Goal: Task Accomplishment & Management: Complete application form

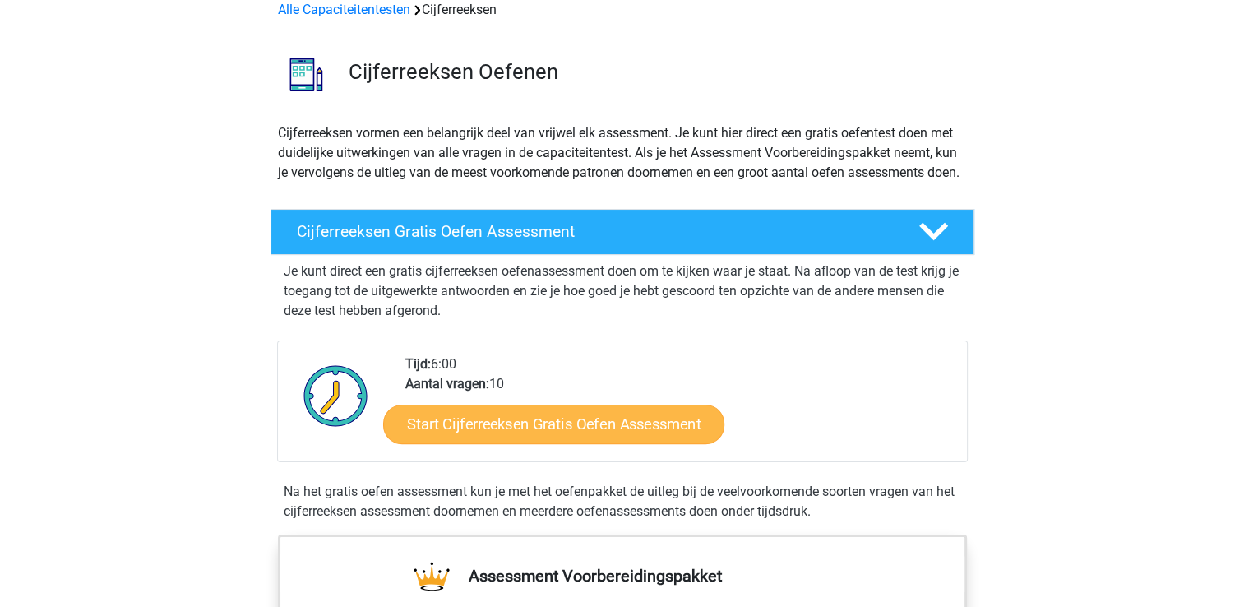
scroll to position [82, 0]
click at [555, 443] on link "Start Cijferreeksen Gratis Oefen Assessment" at bounding box center [553, 423] width 341 height 39
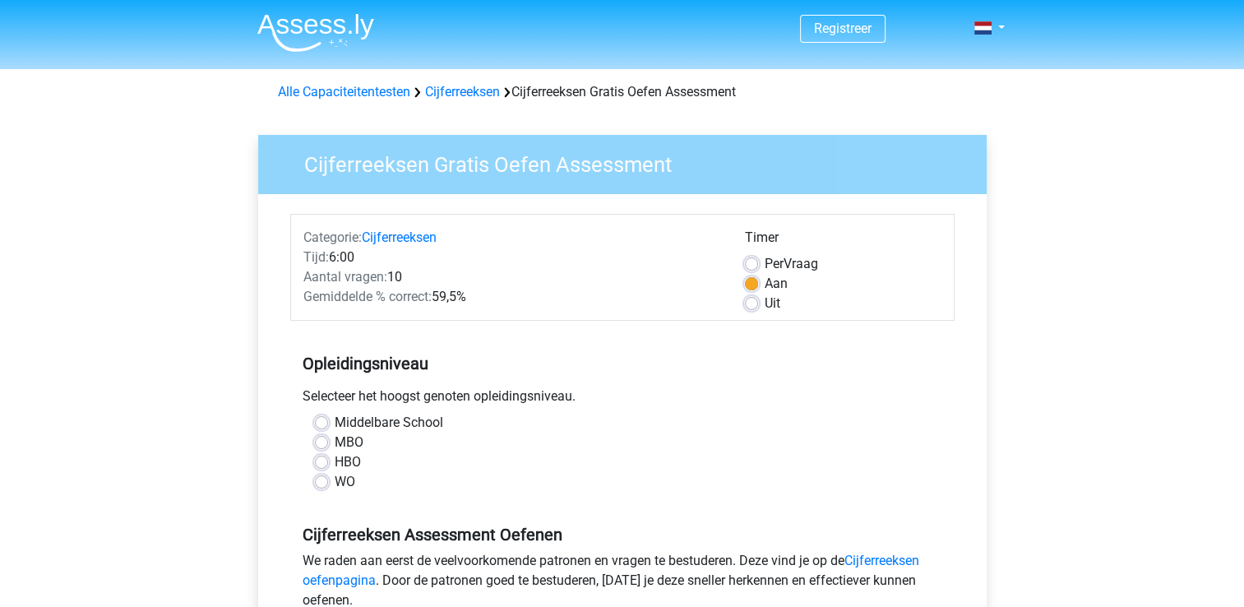
click at [327, 427] on div "Middelbare School" at bounding box center [622, 423] width 615 height 20
click at [335, 422] on label "Middelbare School" at bounding box center [389, 423] width 109 height 20
click at [324, 422] on input "Middelbare School" at bounding box center [321, 421] width 13 height 16
radio input "true"
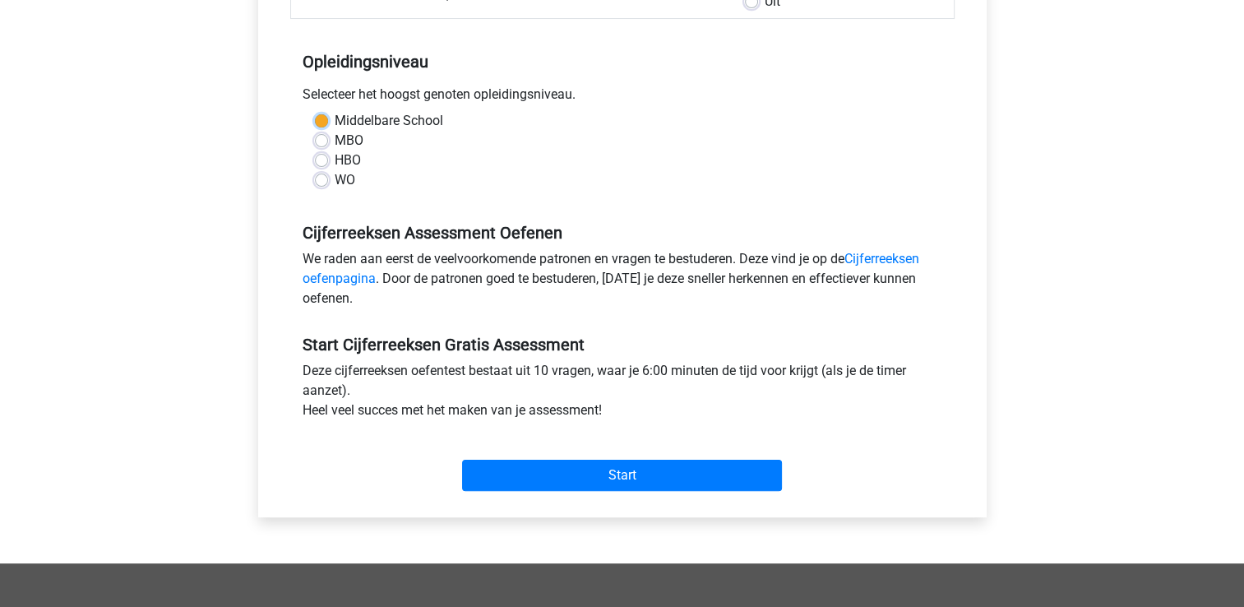
scroll to position [329, 0]
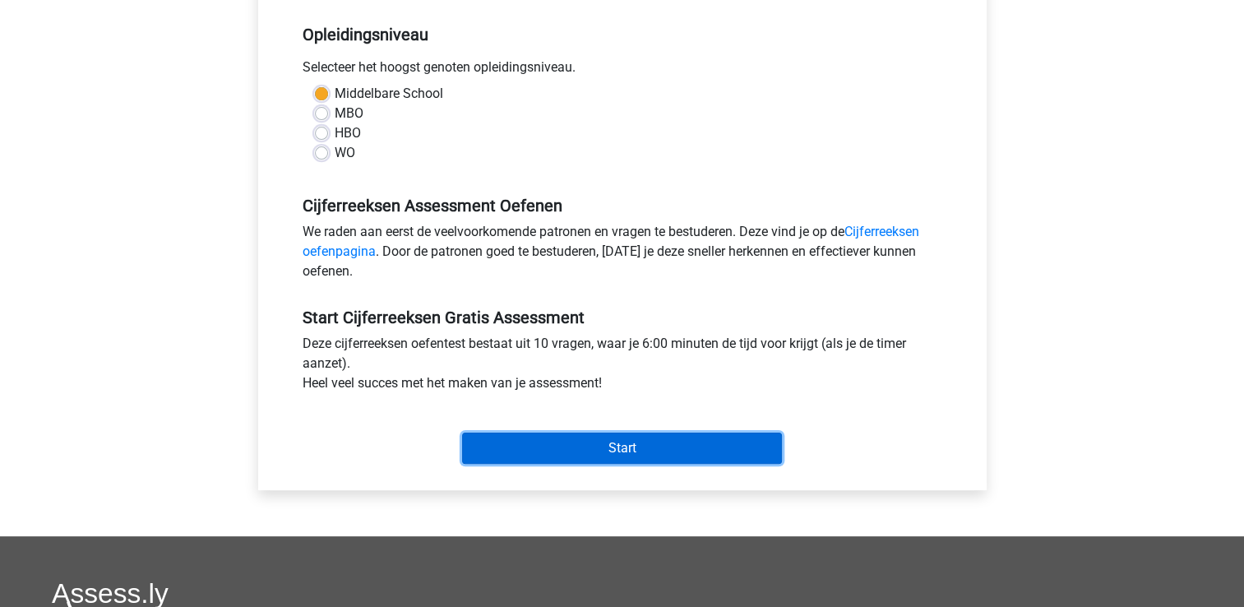
click at [599, 446] on input "Start" at bounding box center [622, 447] width 320 height 31
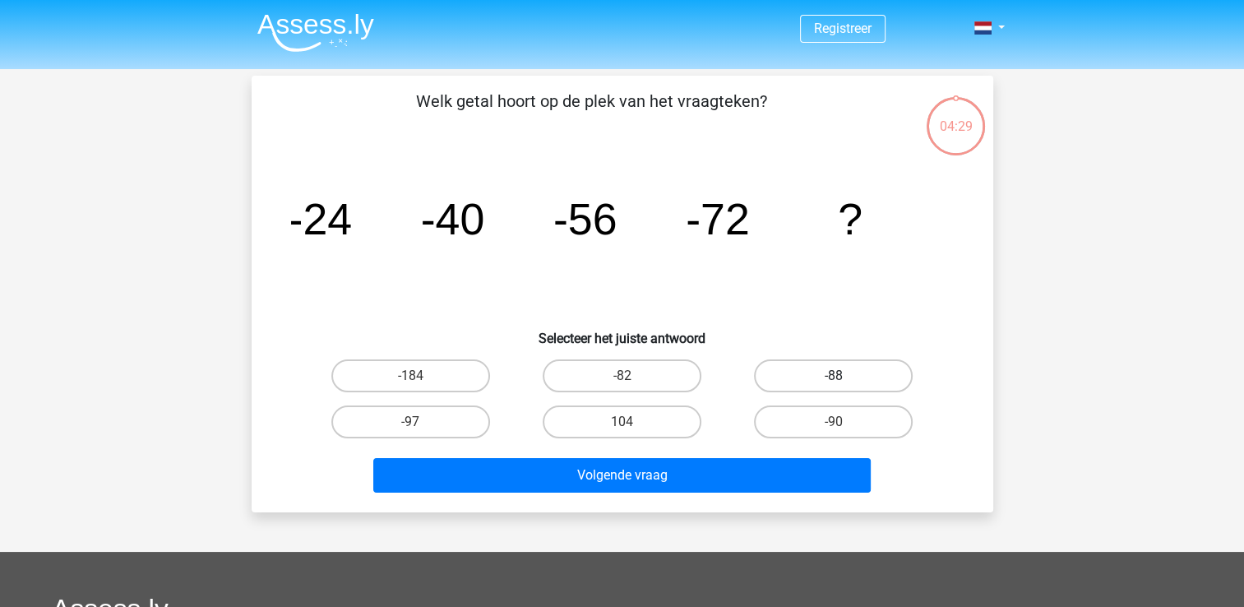
click at [802, 370] on label "-88" at bounding box center [833, 375] width 159 height 33
click at [834, 376] on input "-88" at bounding box center [839, 381] width 11 height 11
radio input "true"
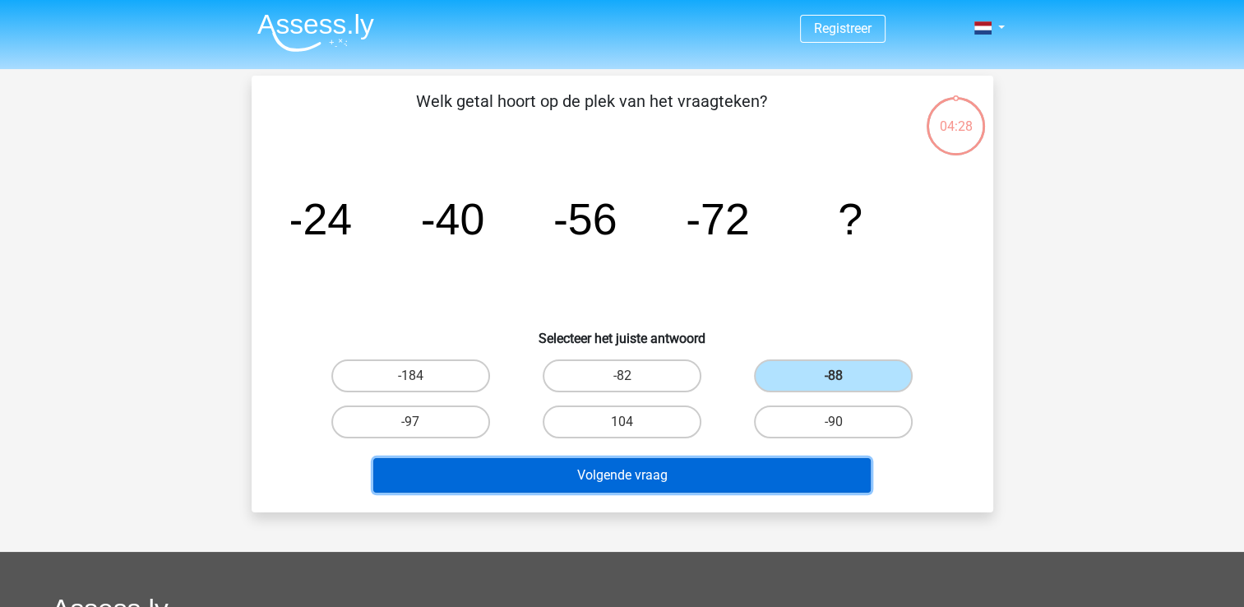
click at [744, 475] on button "Volgende vraag" at bounding box center [621, 475] width 497 height 35
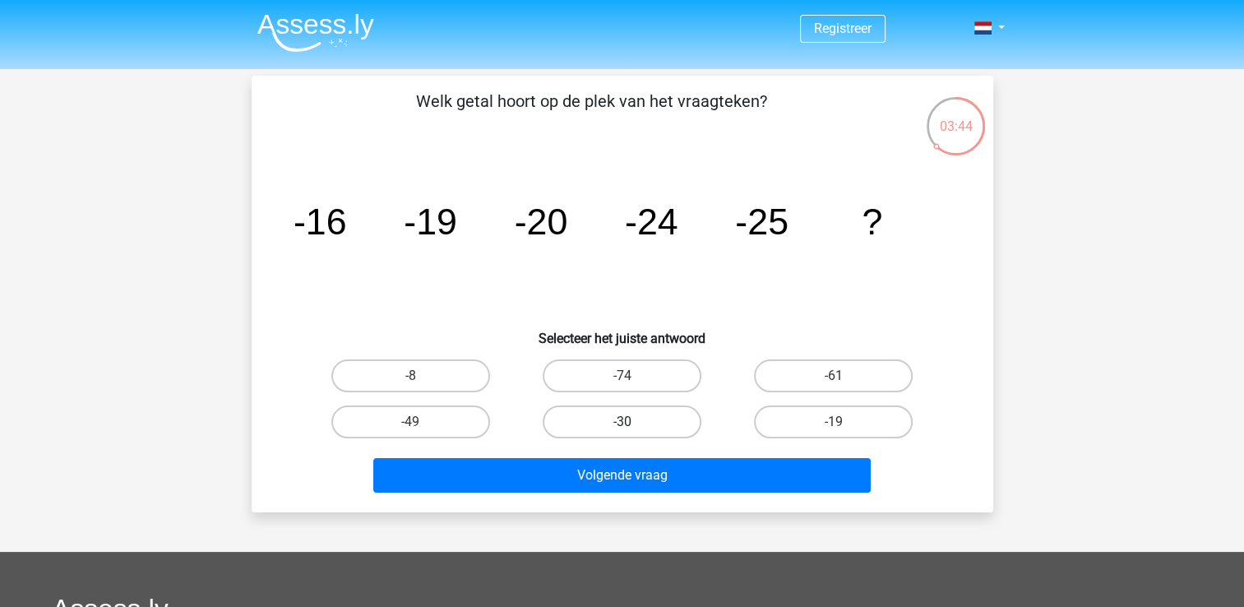
click at [602, 422] on label "-30" at bounding box center [622, 421] width 159 height 33
click at [622, 422] on input "-30" at bounding box center [627, 427] width 11 height 11
radio input "true"
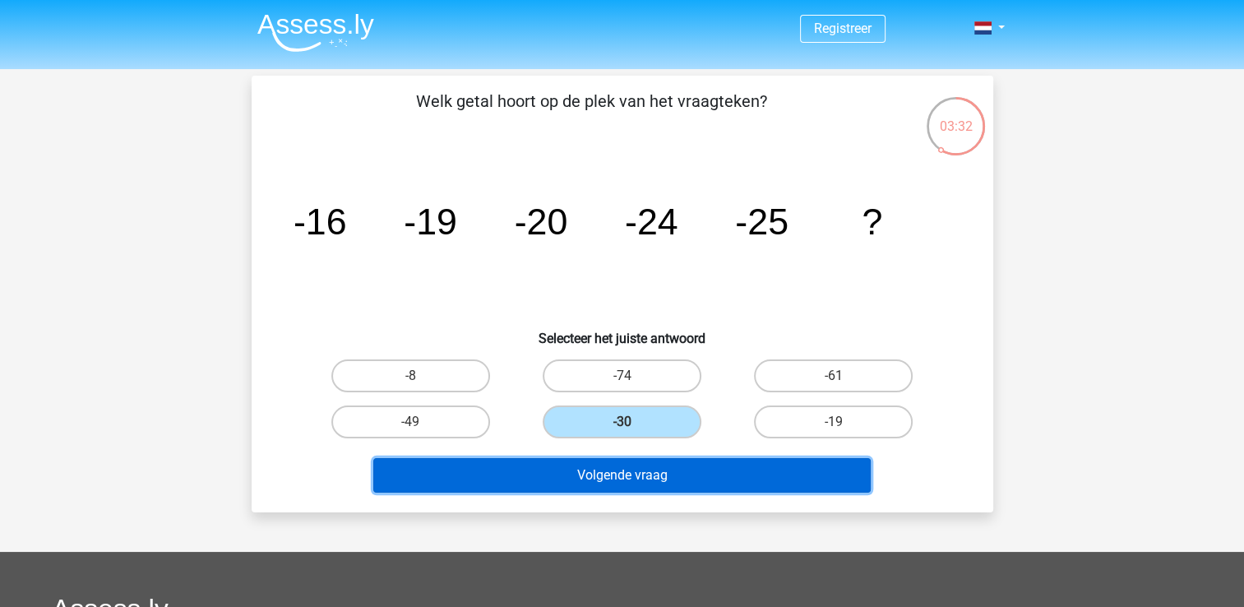
click at [561, 475] on button "Volgende vraag" at bounding box center [621, 475] width 497 height 35
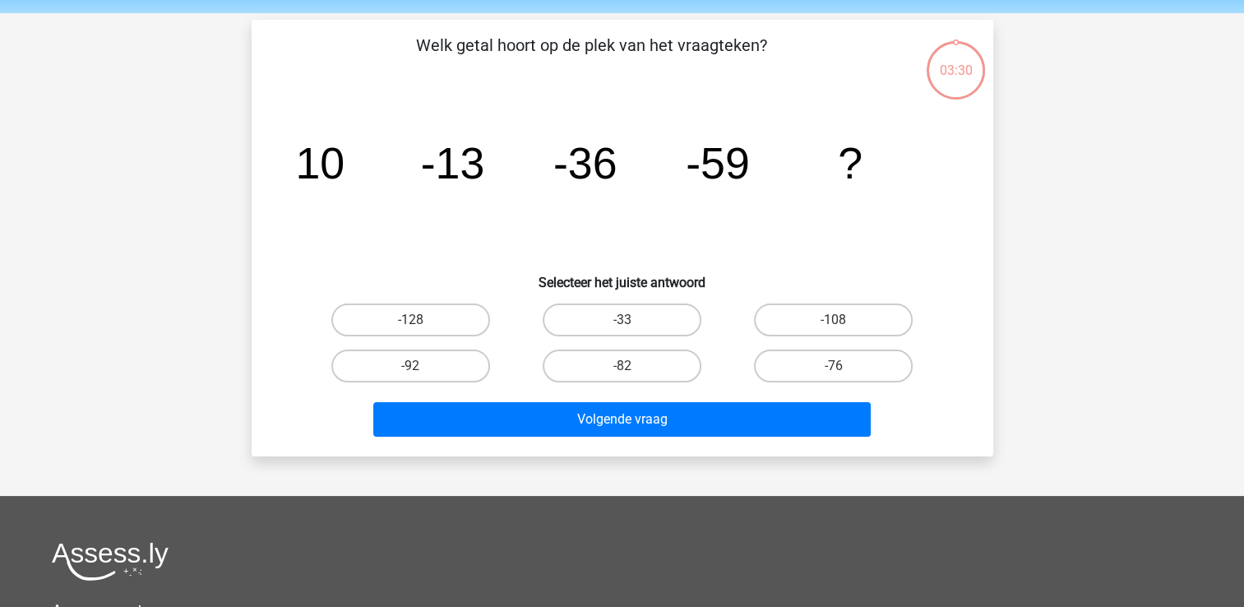
scroll to position [76, 0]
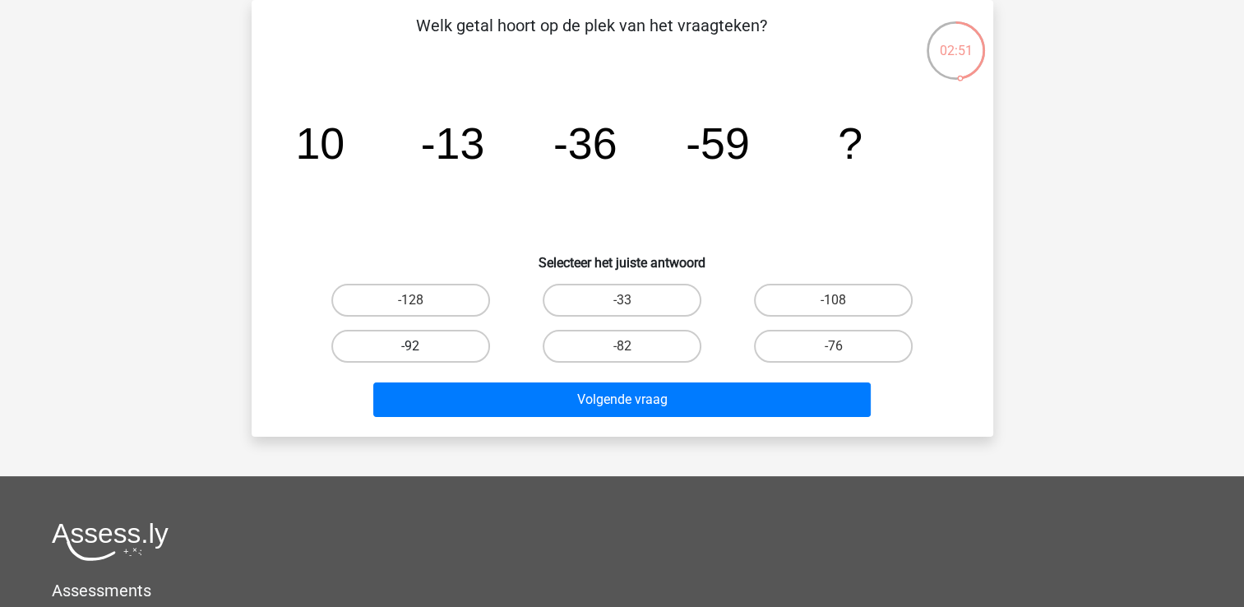
click at [460, 339] on label "-92" at bounding box center [410, 346] width 159 height 33
click at [421, 346] on input "-92" at bounding box center [415, 351] width 11 height 11
radio input "true"
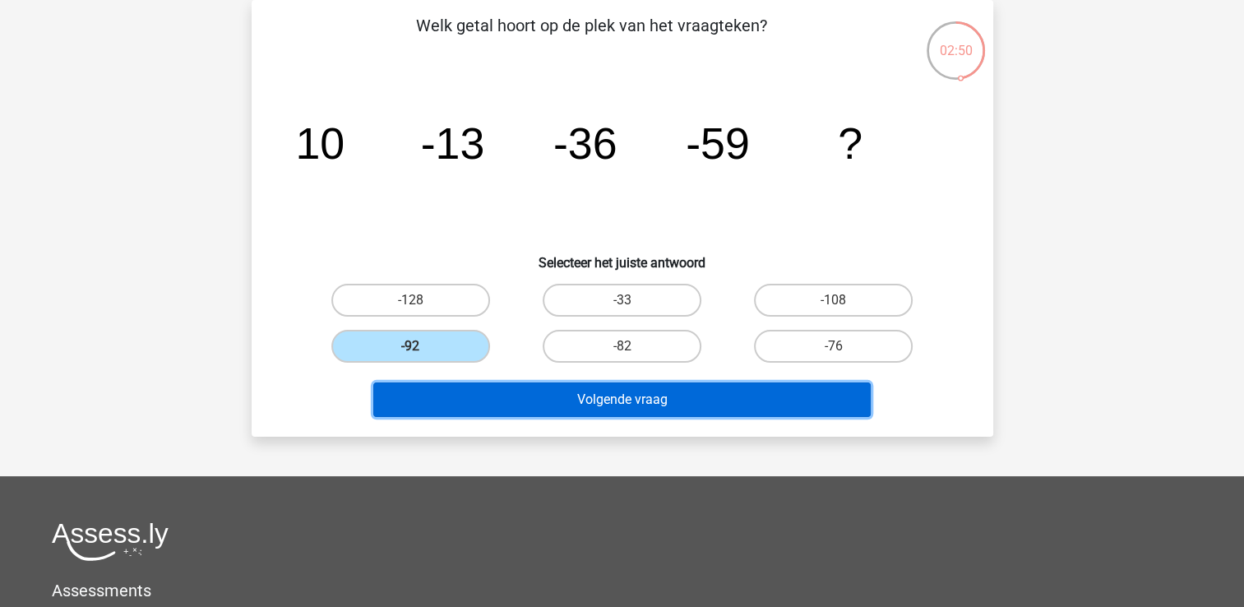
click at [616, 391] on button "Volgende vraag" at bounding box center [621, 399] width 497 height 35
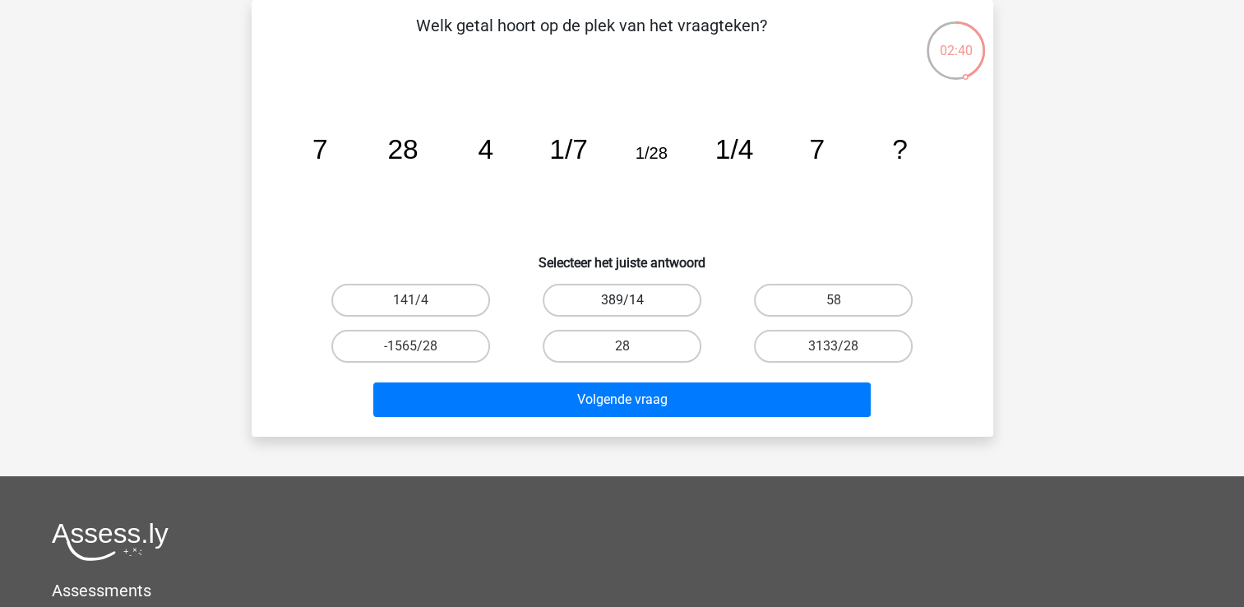
click at [641, 296] on label "389/14" at bounding box center [622, 300] width 159 height 33
click at [632, 300] on input "389/14" at bounding box center [627, 305] width 11 height 11
radio input "true"
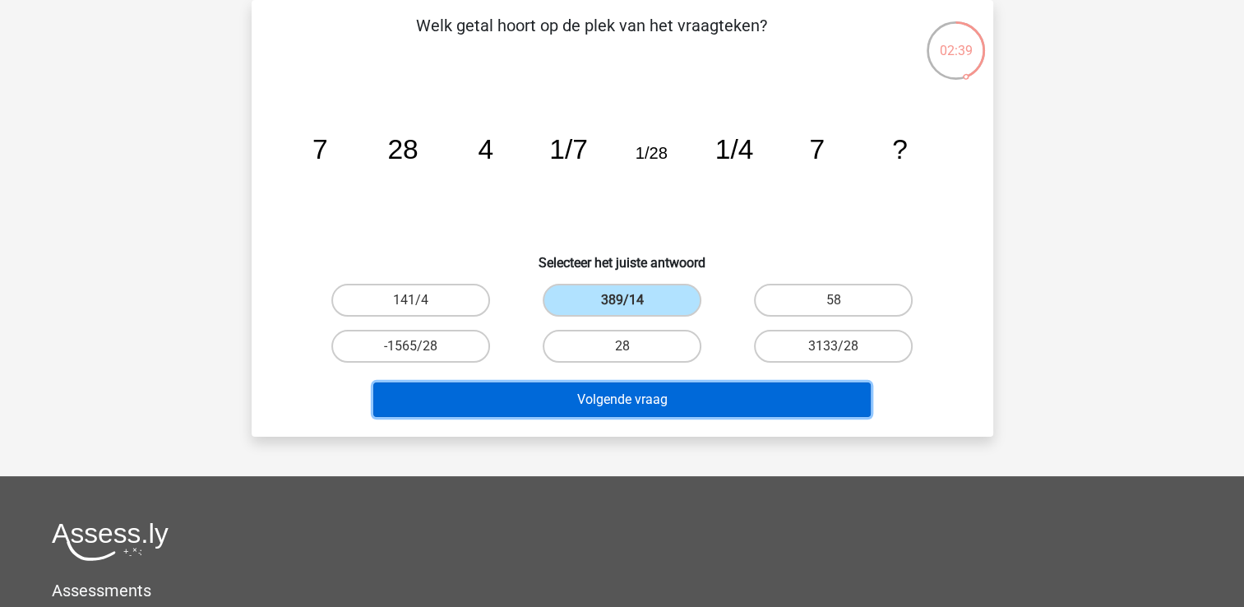
click at [664, 399] on button "Volgende vraag" at bounding box center [621, 399] width 497 height 35
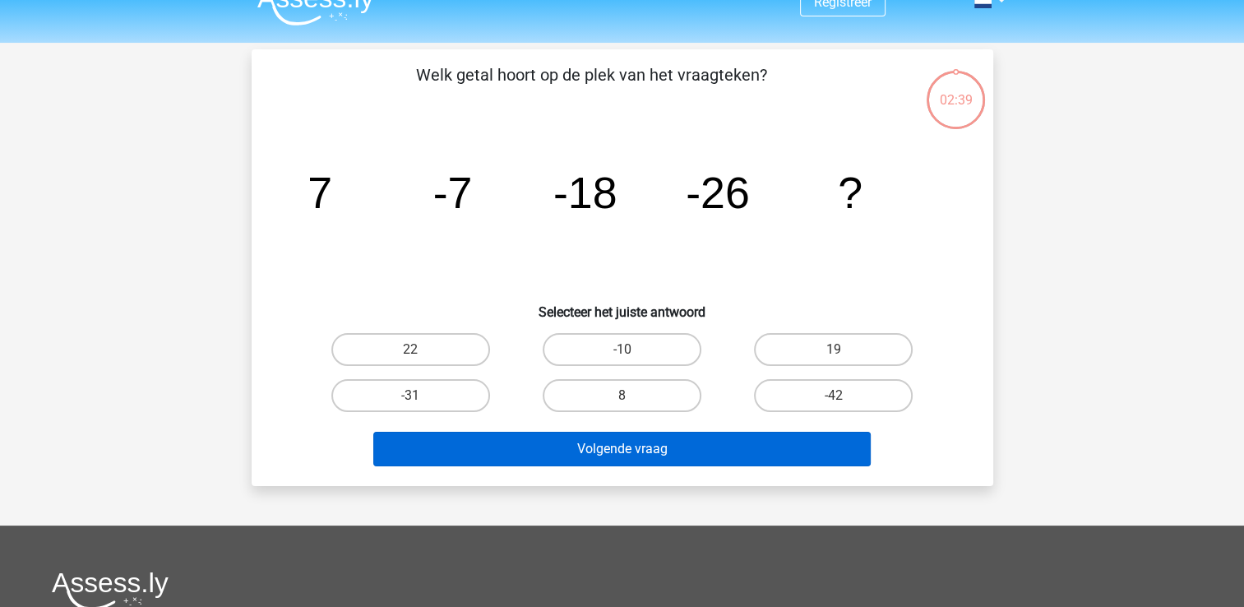
scroll to position [0, 0]
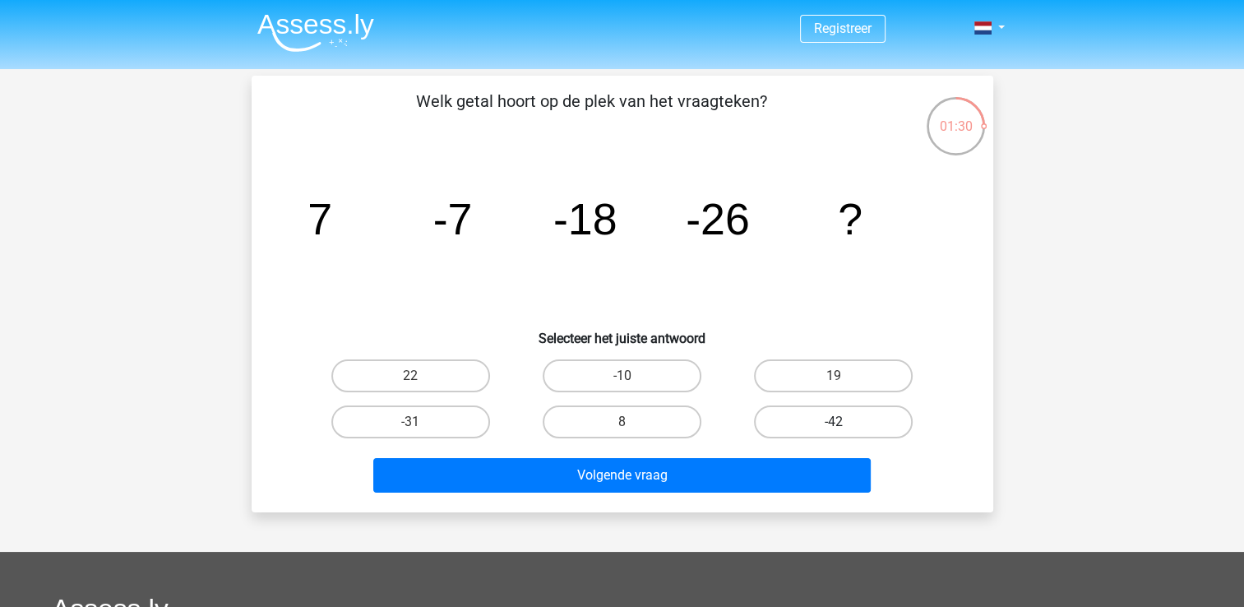
click at [806, 427] on label "-42" at bounding box center [833, 421] width 159 height 33
click at [834, 427] on input "-42" at bounding box center [839, 427] width 11 height 11
radio input "true"
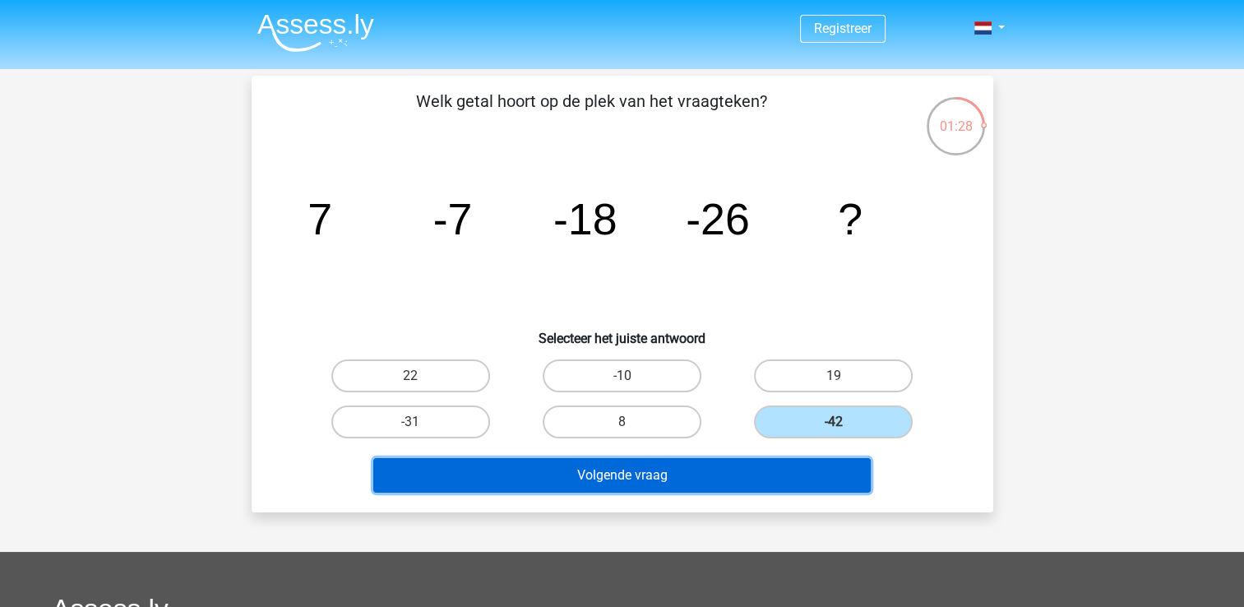
click at [783, 477] on button "Volgende vraag" at bounding box center [621, 475] width 497 height 35
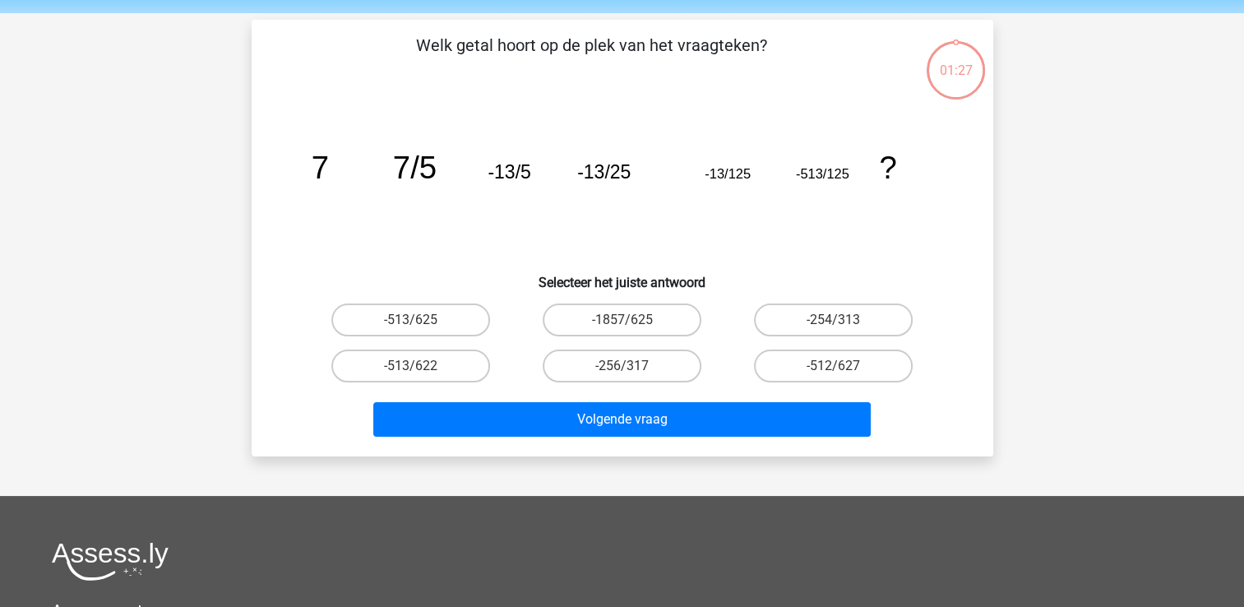
scroll to position [76, 0]
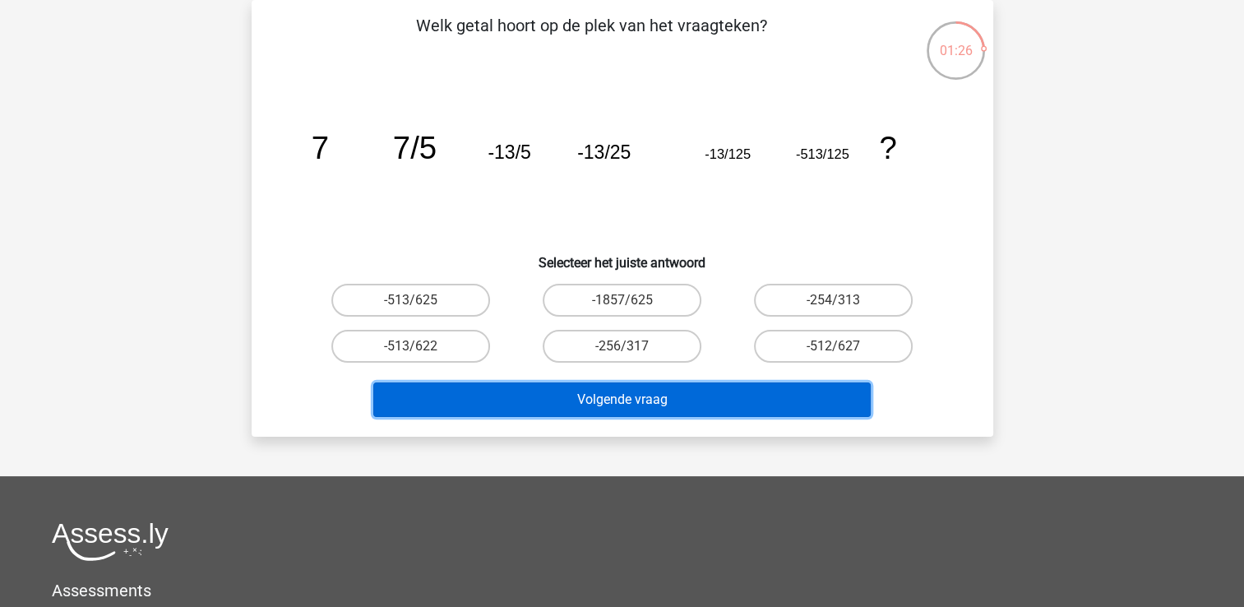
click at [687, 404] on button "Volgende vraag" at bounding box center [621, 399] width 497 height 35
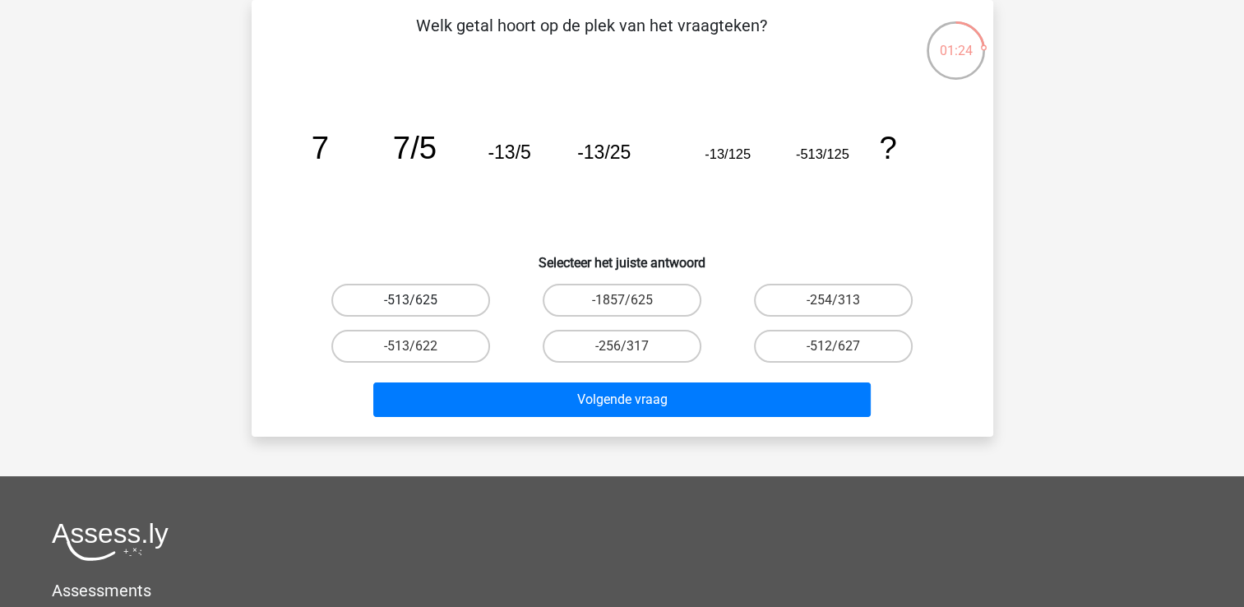
click at [428, 298] on label "-513/625" at bounding box center [410, 300] width 159 height 33
click at [421, 300] on input "-513/625" at bounding box center [415, 305] width 11 height 11
radio input "true"
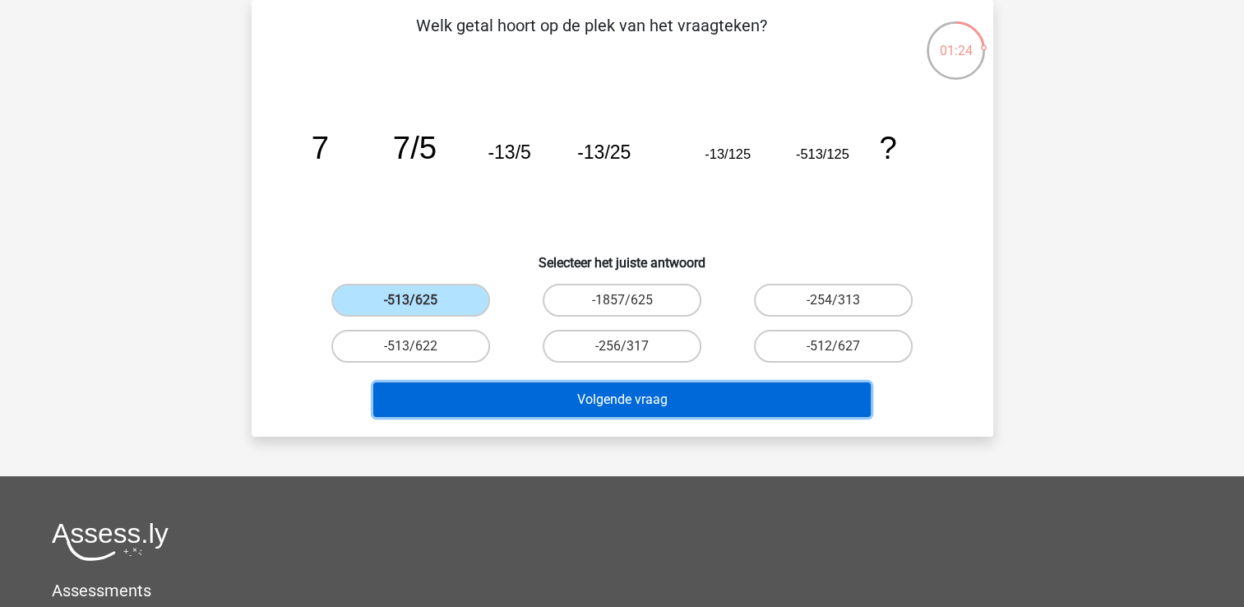
click at [507, 390] on button "Volgende vraag" at bounding box center [621, 399] width 497 height 35
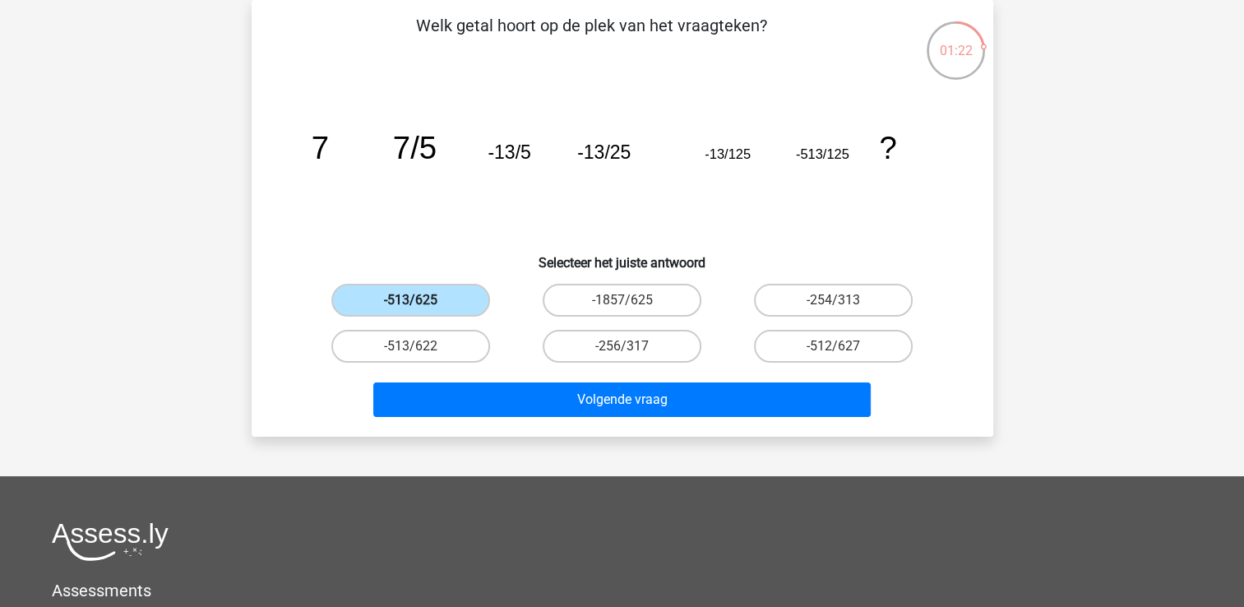
click at [463, 303] on label "-513/625" at bounding box center [410, 300] width 159 height 33
click at [421, 303] on input "-513/625" at bounding box center [415, 305] width 11 height 11
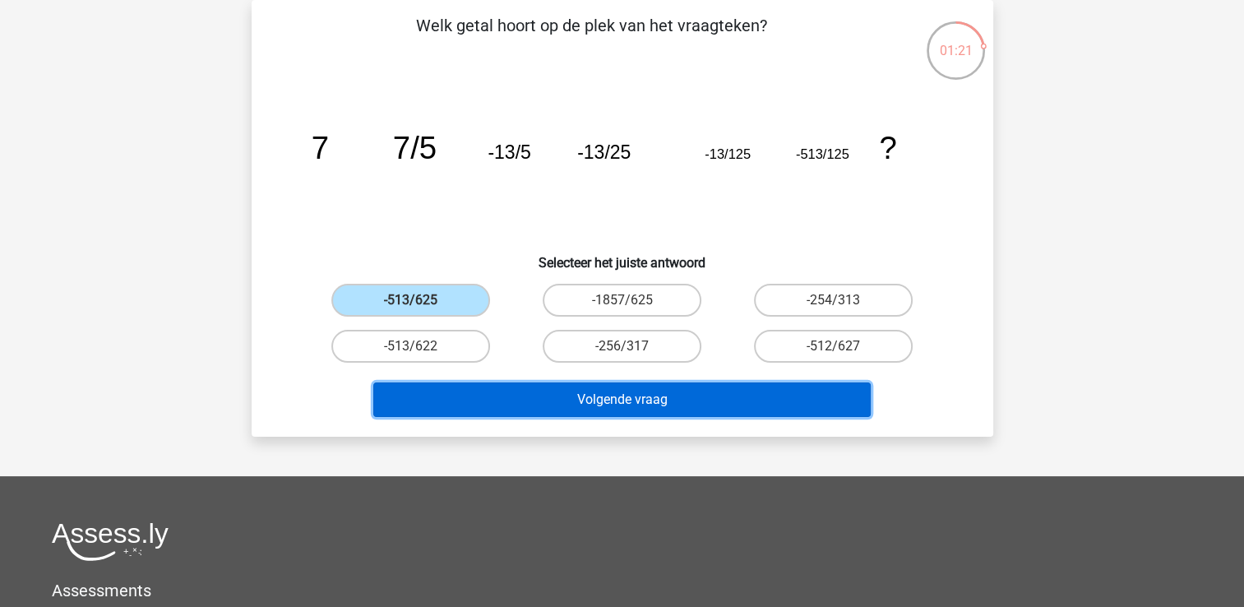
click at [582, 399] on button "Volgende vraag" at bounding box center [621, 399] width 497 height 35
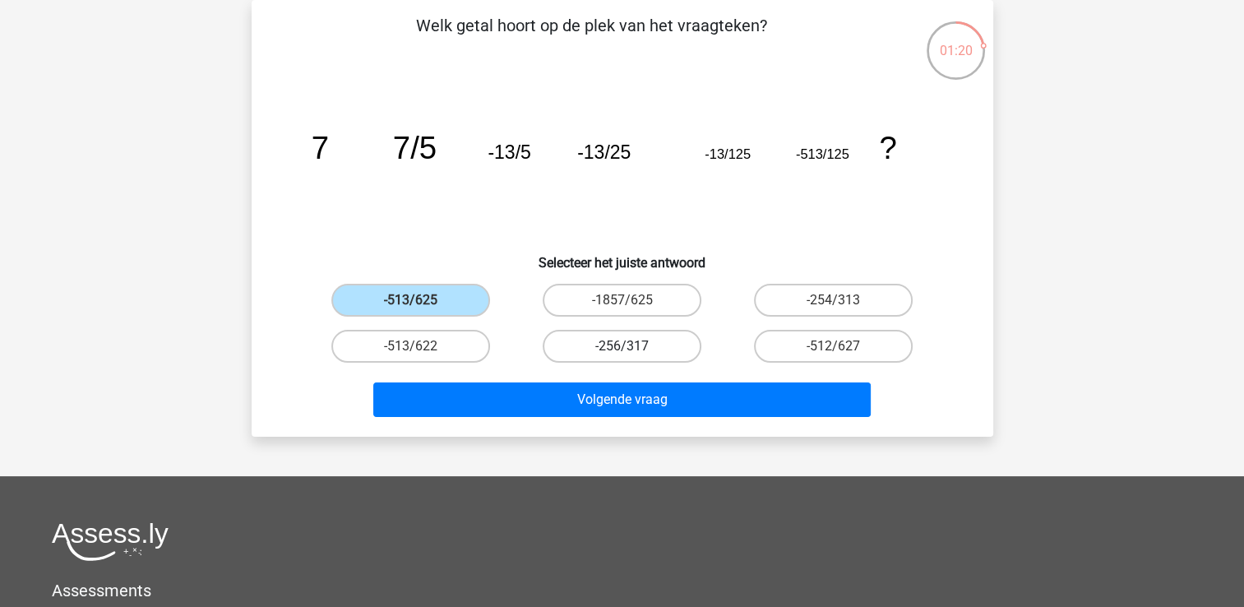
click at [577, 350] on label "-256/317" at bounding box center [622, 346] width 159 height 33
click at [622, 350] on input "-256/317" at bounding box center [627, 351] width 11 height 11
radio input "true"
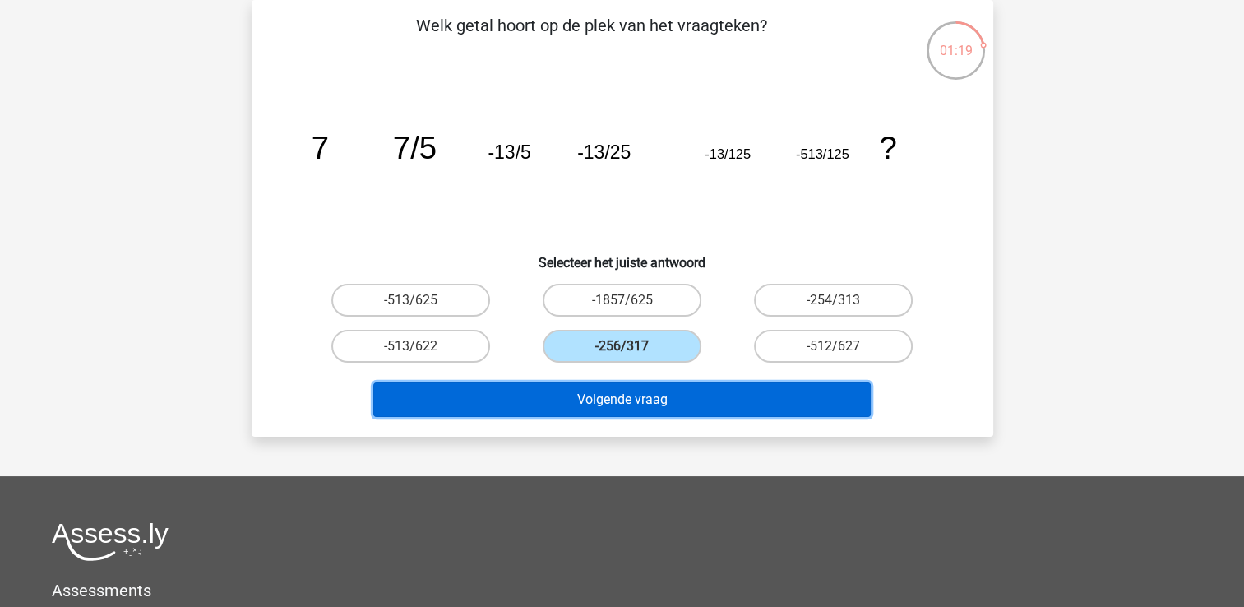
click at [613, 402] on button "Volgende vraag" at bounding box center [621, 399] width 497 height 35
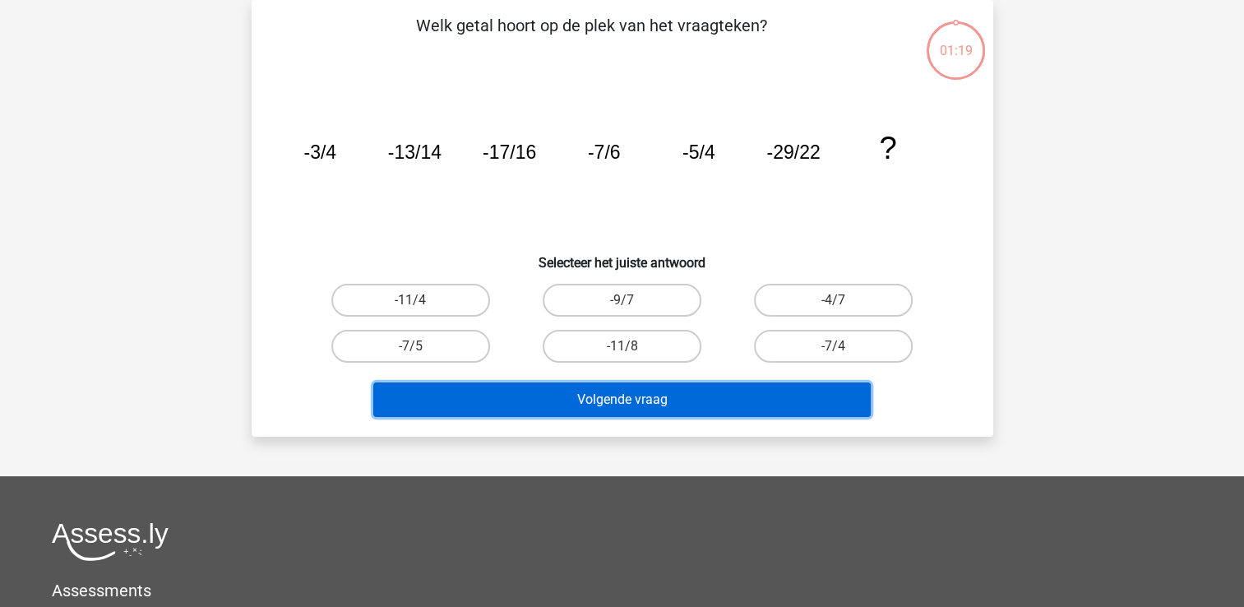
click at [613, 402] on button "Volgende vraag" at bounding box center [621, 399] width 497 height 35
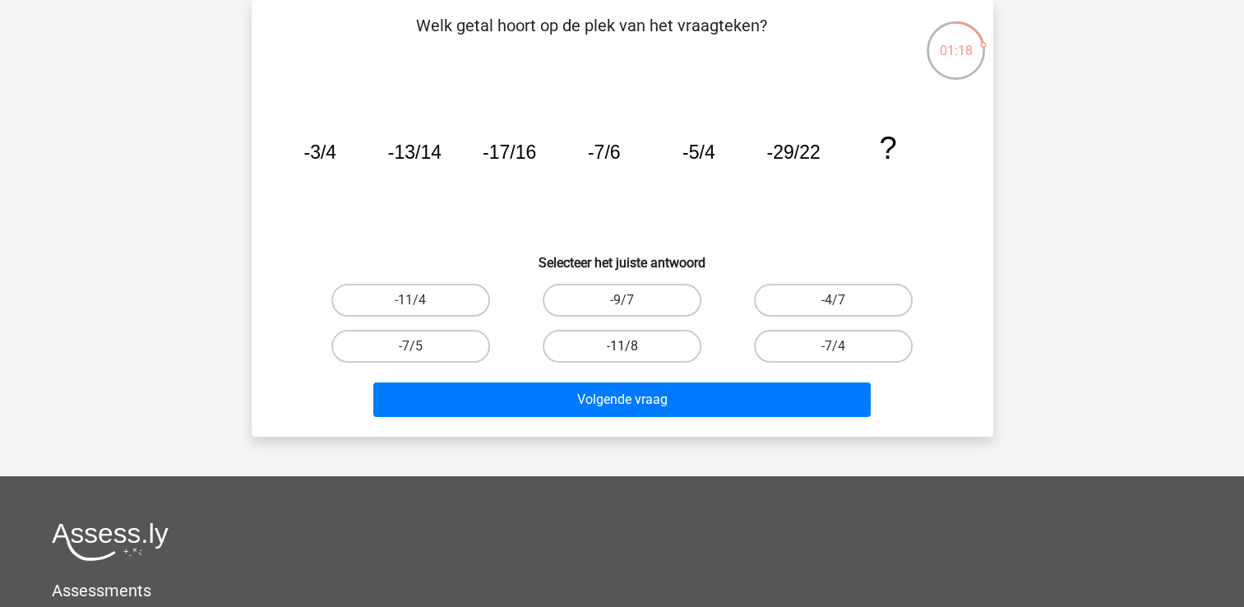
click at [618, 342] on label "-11/8" at bounding box center [622, 346] width 159 height 33
click at [622, 346] on input "-11/8" at bounding box center [627, 351] width 11 height 11
radio input "true"
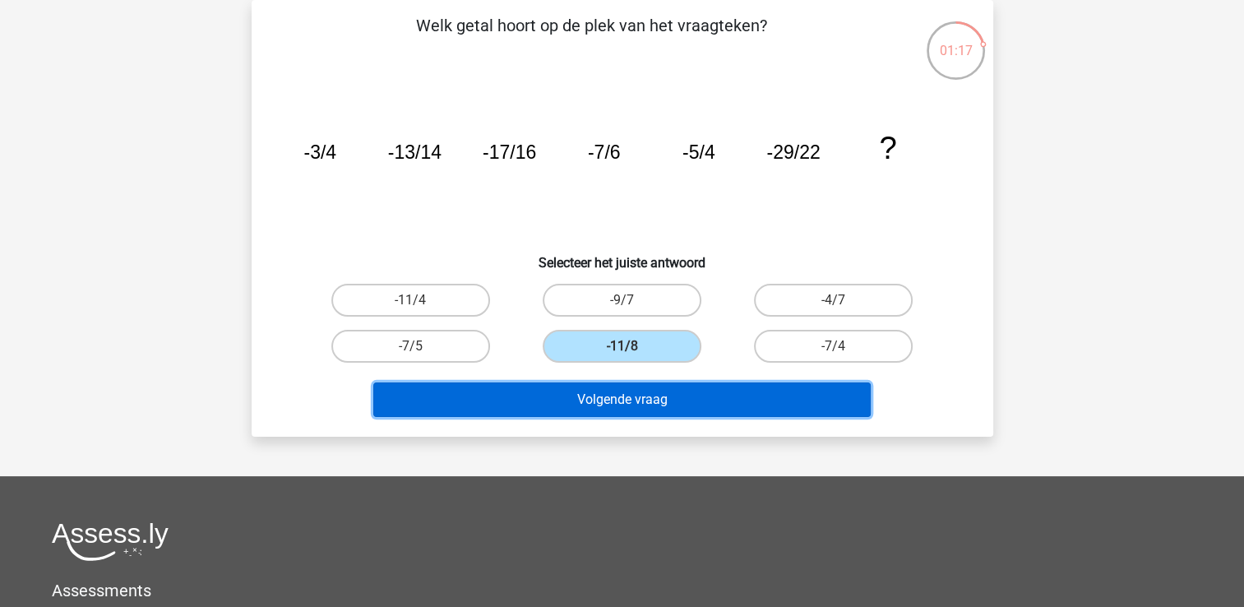
click at [647, 404] on button "Volgende vraag" at bounding box center [621, 399] width 497 height 35
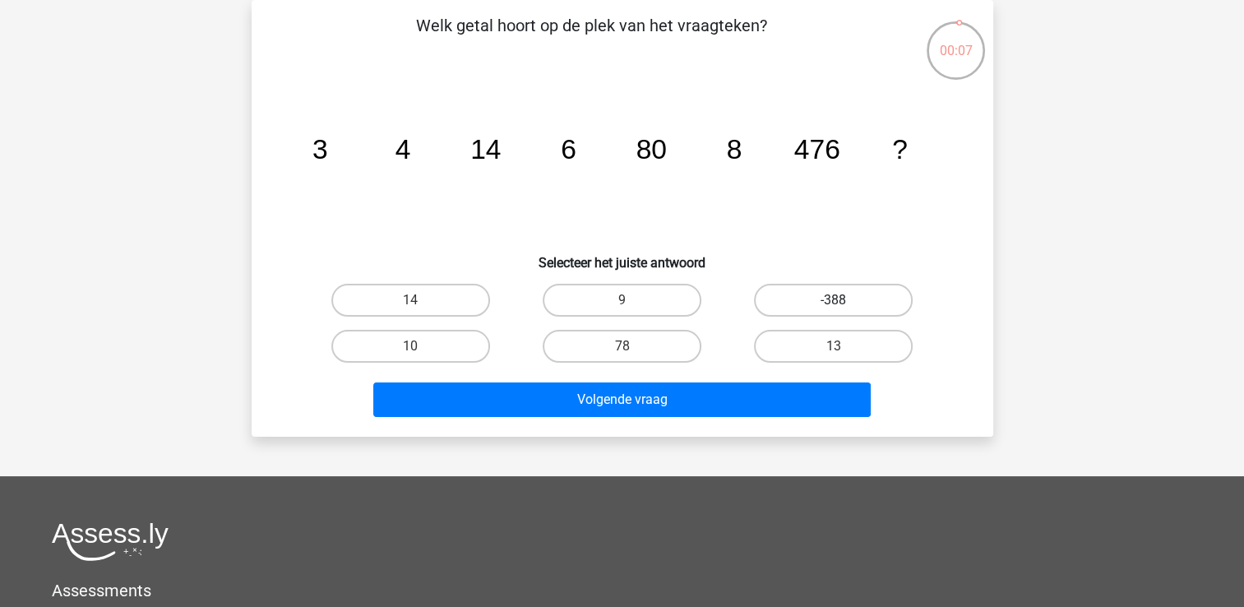
click at [881, 304] on label "-388" at bounding box center [833, 300] width 159 height 33
click at [844, 304] on input "-388" at bounding box center [839, 305] width 11 height 11
radio input "true"
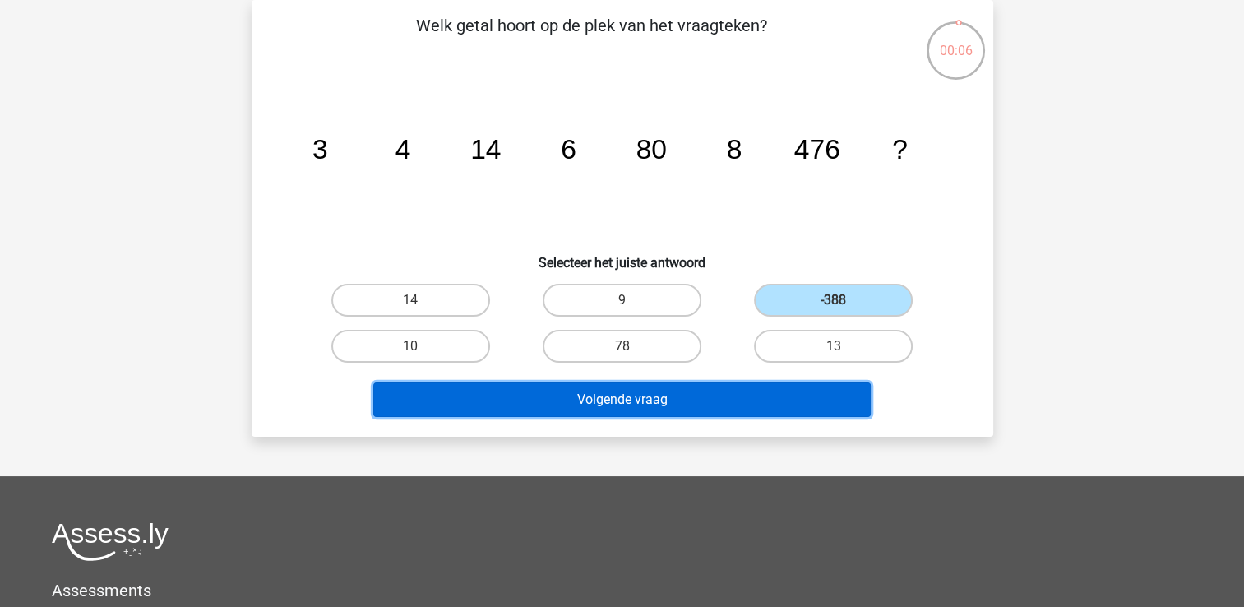
click at [805, 399] on button "Volgende vraag" at bounding box center [621, 399] width 497 height 35
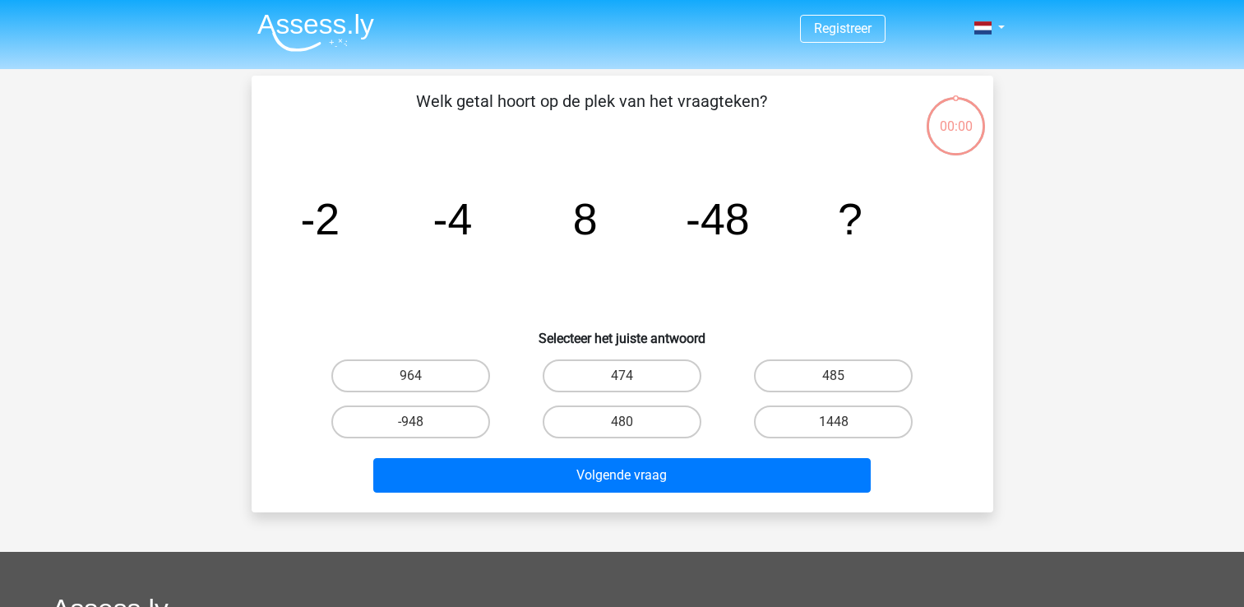
scroll to position [76, 0]
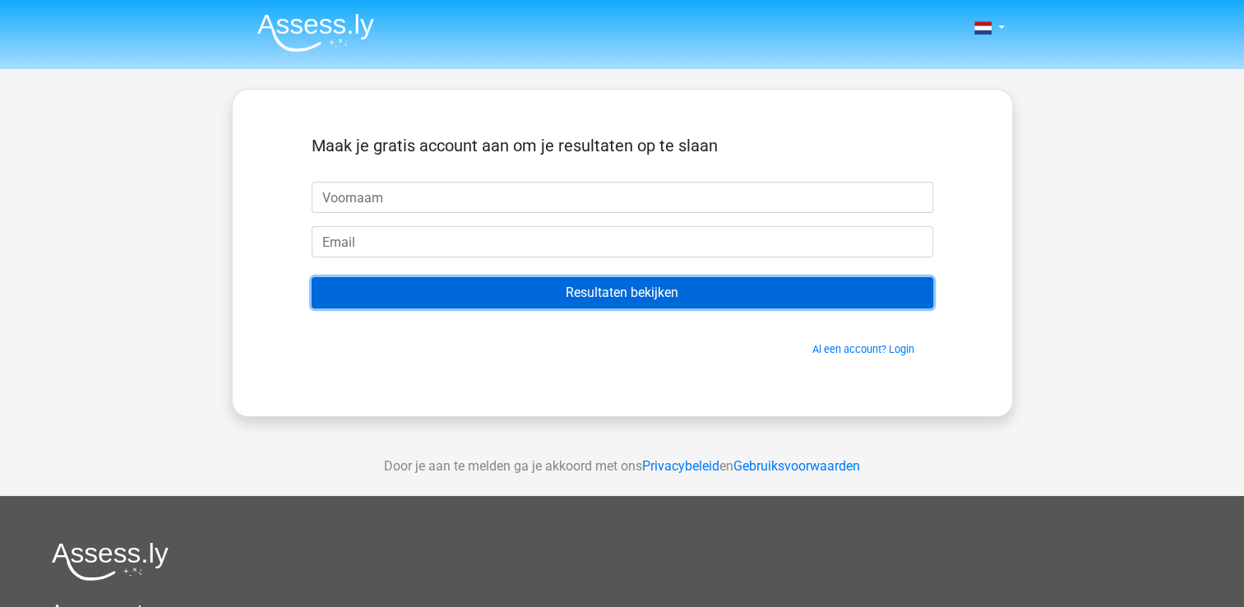
click at [770, 291] on input "Resultaten bekijken" at bounding box center [623, 292] width 622 height 31
